Goal: Information Seeking & Learning: Learn about a topic

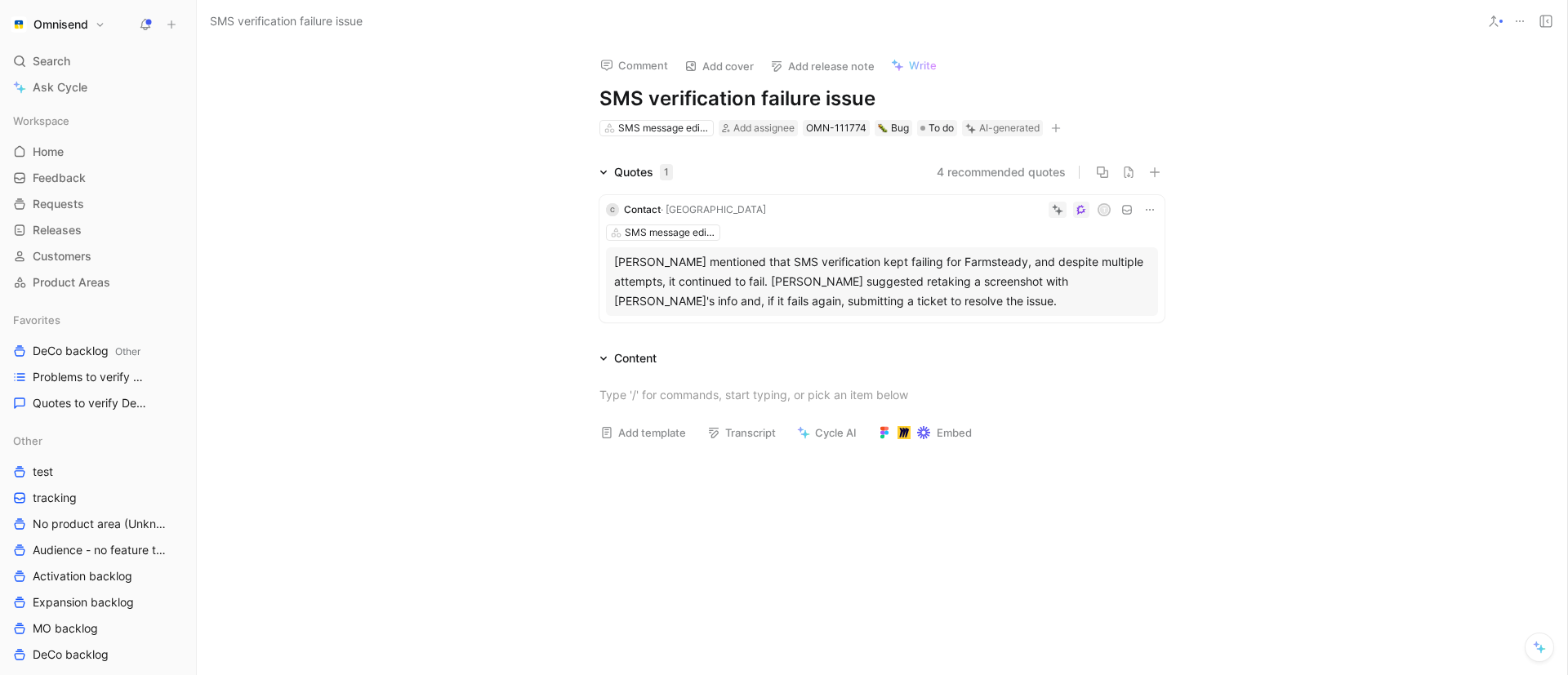
click at [1008, 170] on button "4 recommended quotes" at bounding box center [1001, 172] width 129 height 20
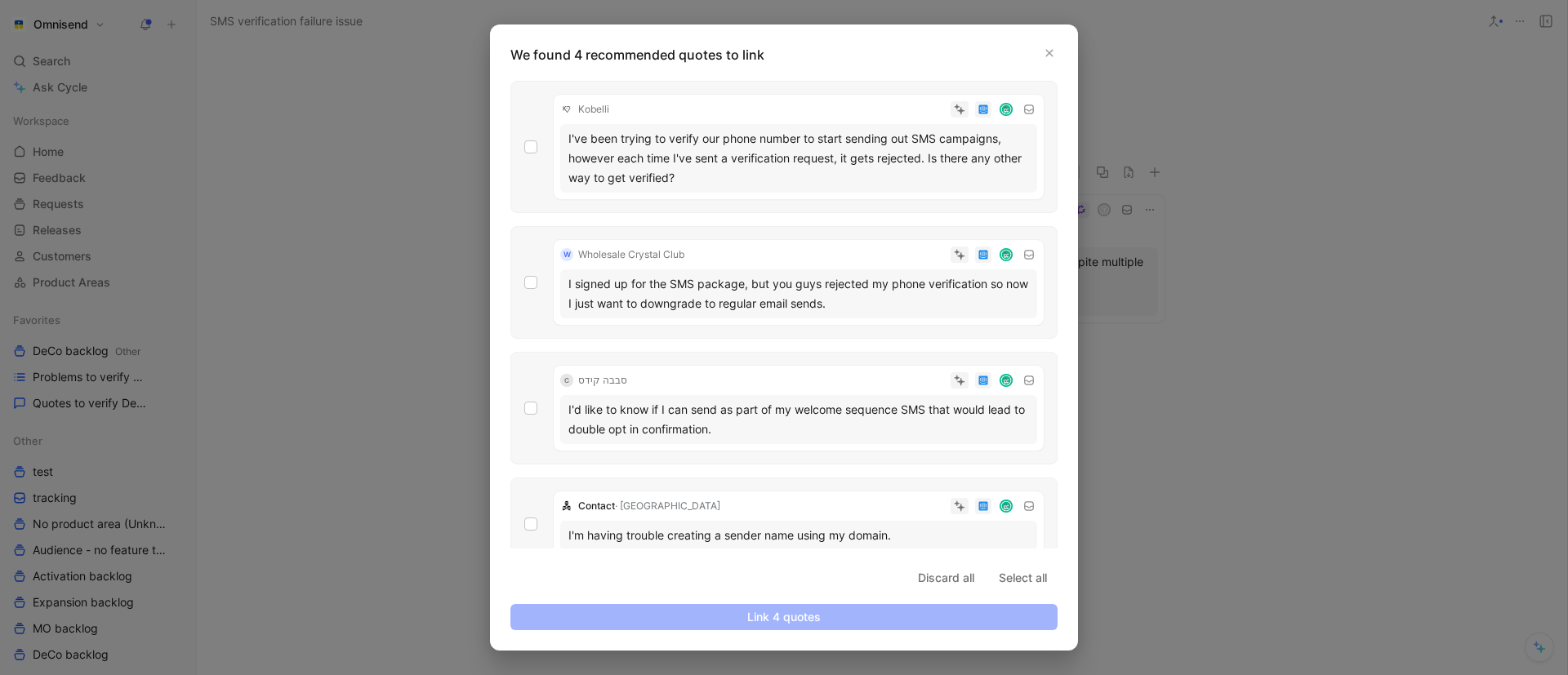
click at [1032, 53] on p "We found 4 recommended quotes to link" at bounding box center [789, 54] width 557 height 20
click at [1049, 54] on icon "button" at bounding box center [1050, 53] width 10 height 10
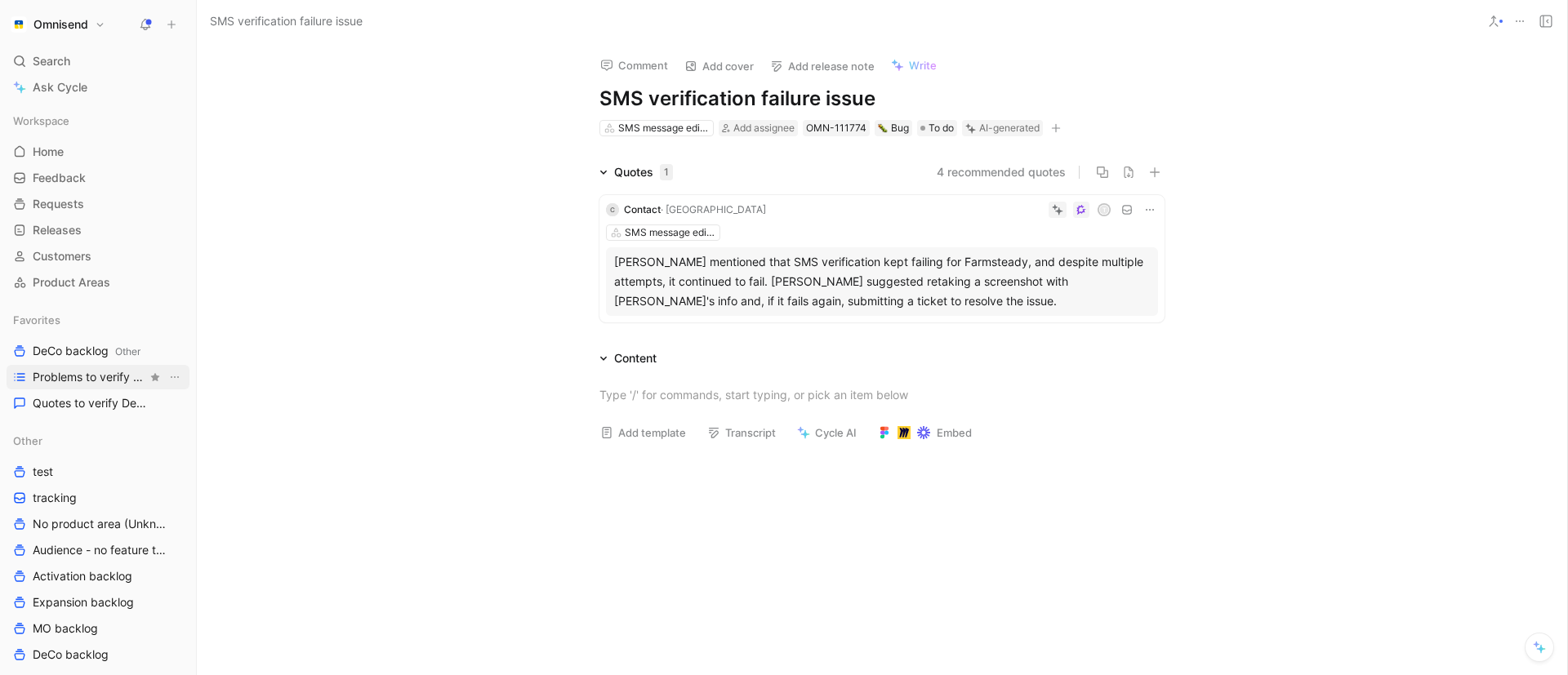
click at [85, 382] on span "Problems to verify DeCo" at bounding box center [90, 377] width 114 height 16
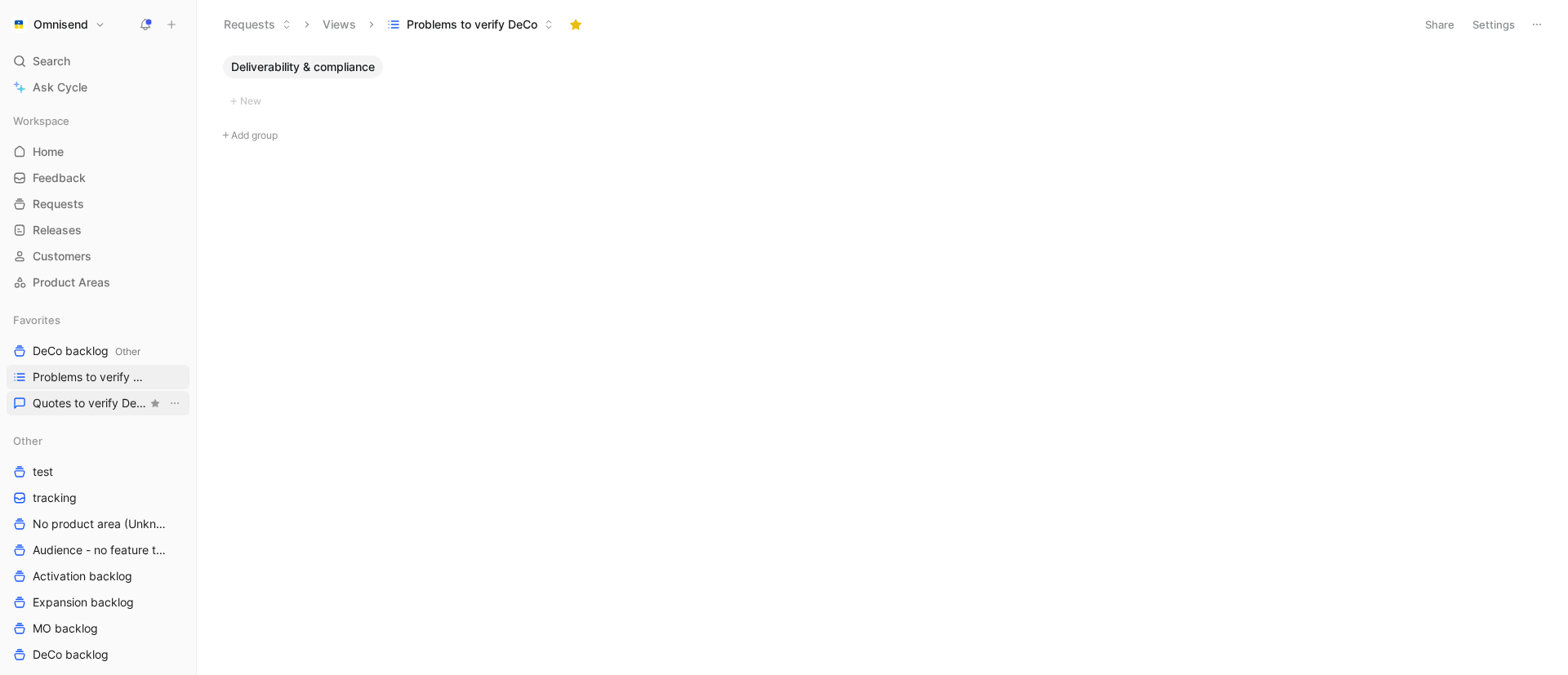
click at [88, 406] on span "Quotes to verify DeCo" at bounding box center [90, 403] width 114 height 16
